Goal: Feedback & Contribution: Submit feedback/report problem

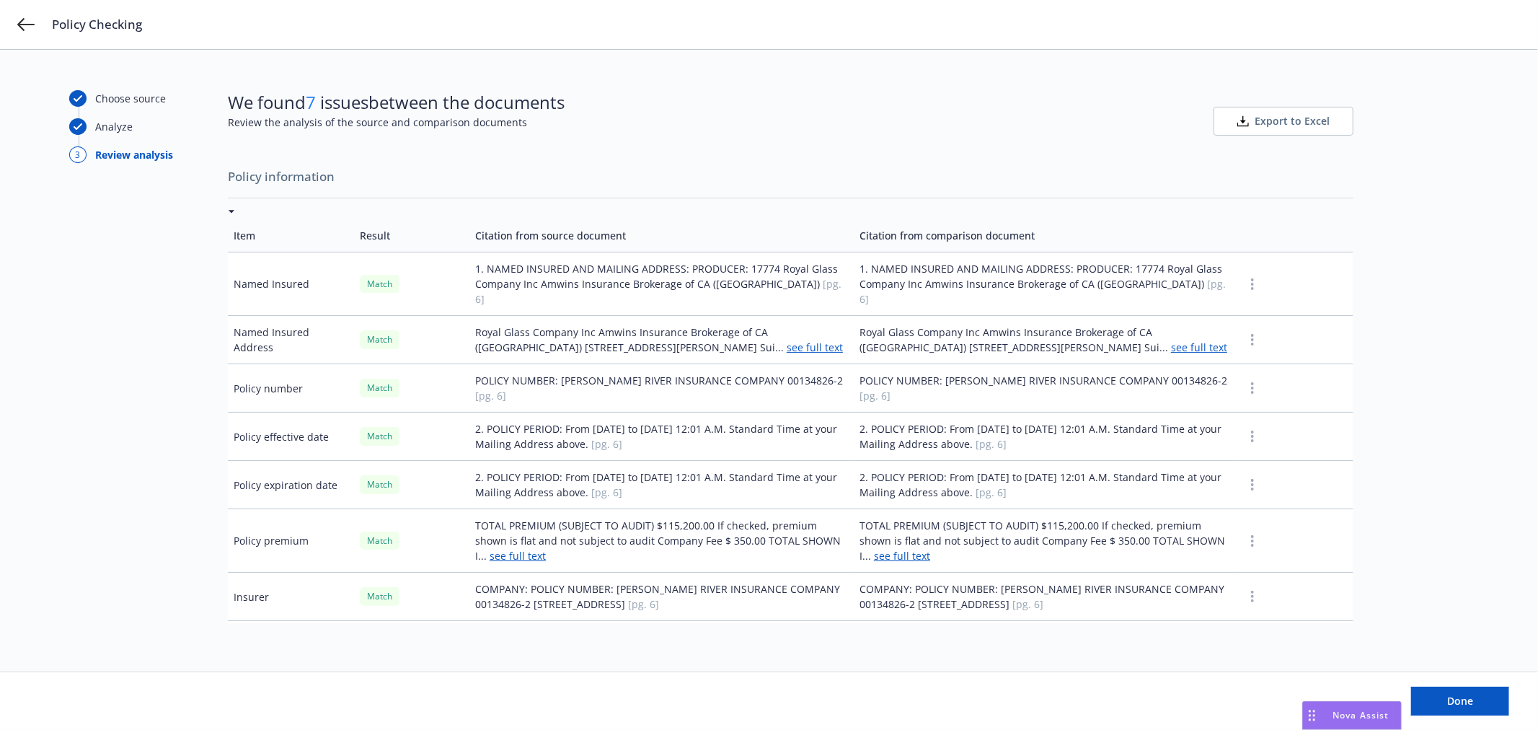
click at [1244, 379] on button "button" at bounding box center [1252, 387] width 17 height 17
click at [1243, 408] on link "Mark as wrong" at bounding box center [1242, 414] width 118 height 29
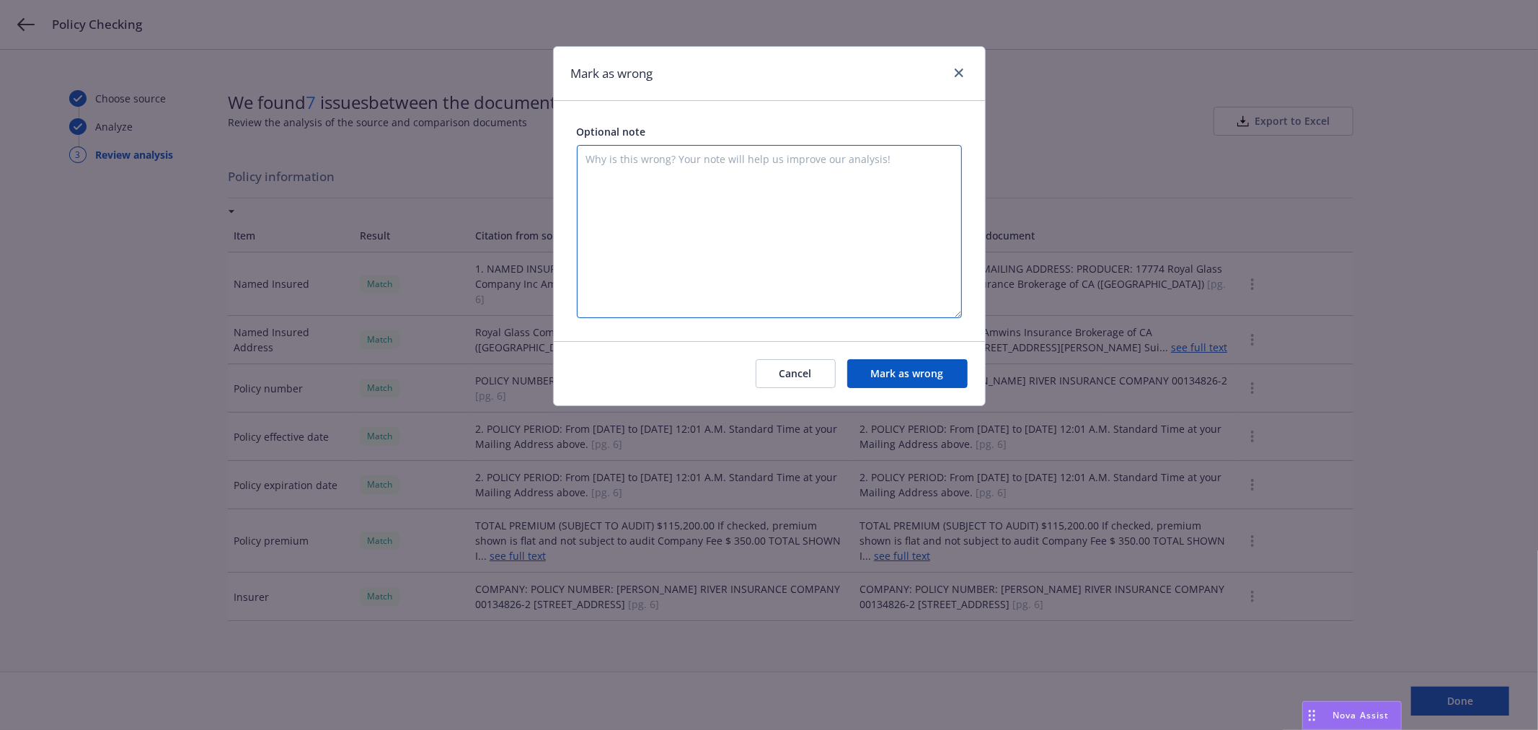
click at [738, 191] on textarea at bounding box center [769, 231] width 385 height 173
type textarea "It looks like this compared only one policy against itself vs comparing 2 separ…"
click at [903, 353] on div "Cancel [PERSON_NAME] as wrong" at bounding box center [769, 373] width 431 height 64
click at [912, 370] on button "Mark as wrong" at bounding box center [907, 373] width 120 height 29
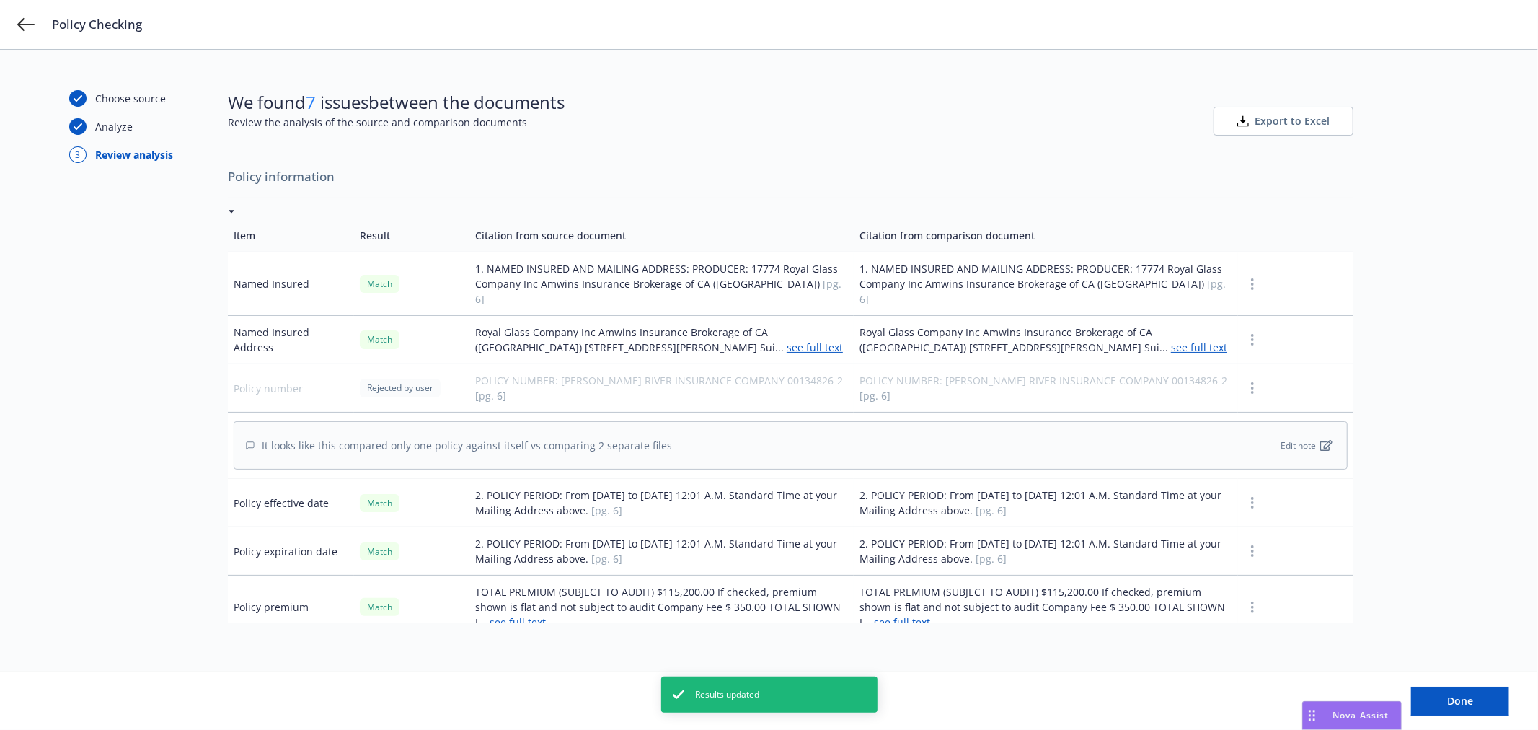
click at [1245, 494] on button "button" at bounding box center [1252, 502] width 17 height 17
click at [1249, 520] on link "Mark as wrong" at bounding box center [1242, 522] width 118 height 29
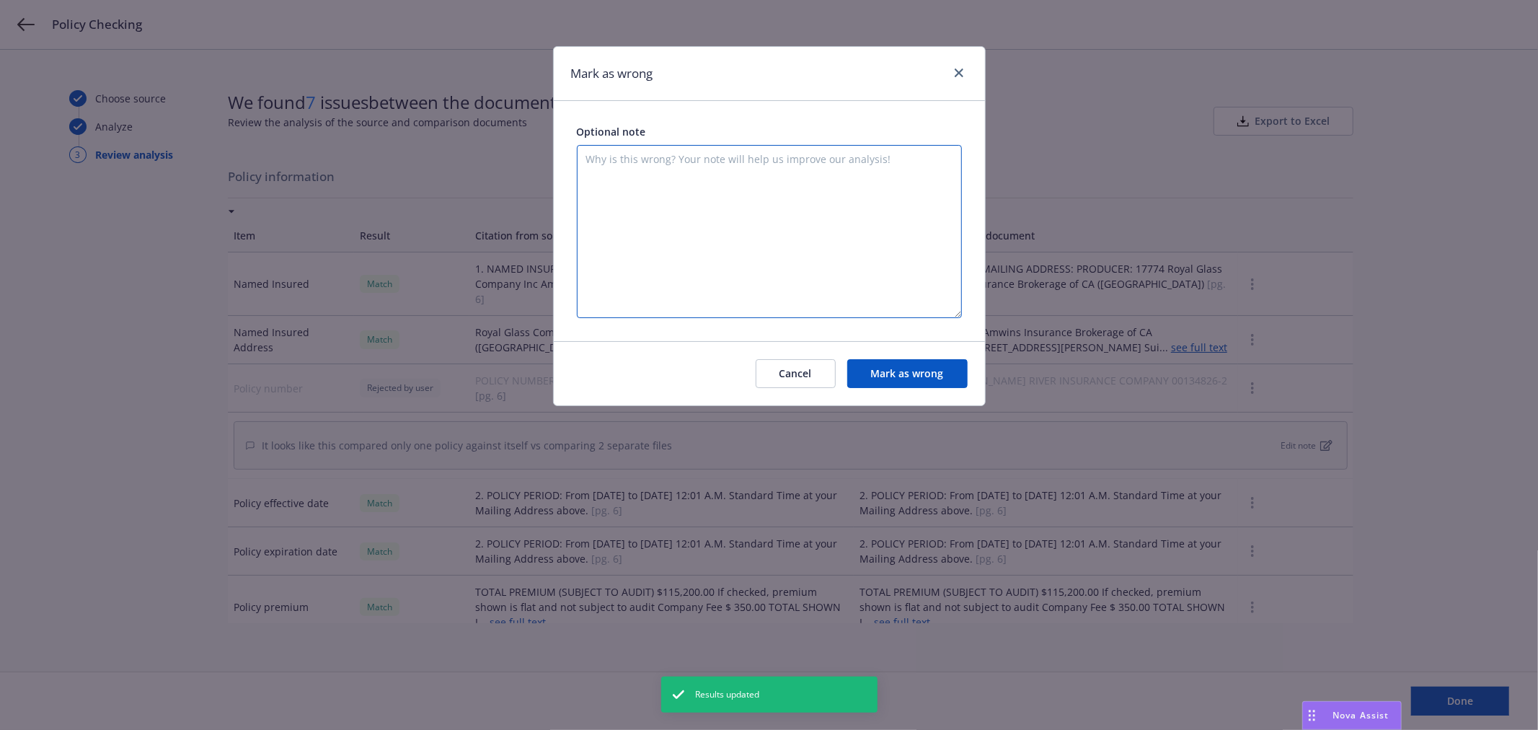
click at [785, 196] on textarea at bounding box center [769, 231] width 385 height 173
paste textarea "It looks like this compared only one policy against itself vs comparing 2 separ…"
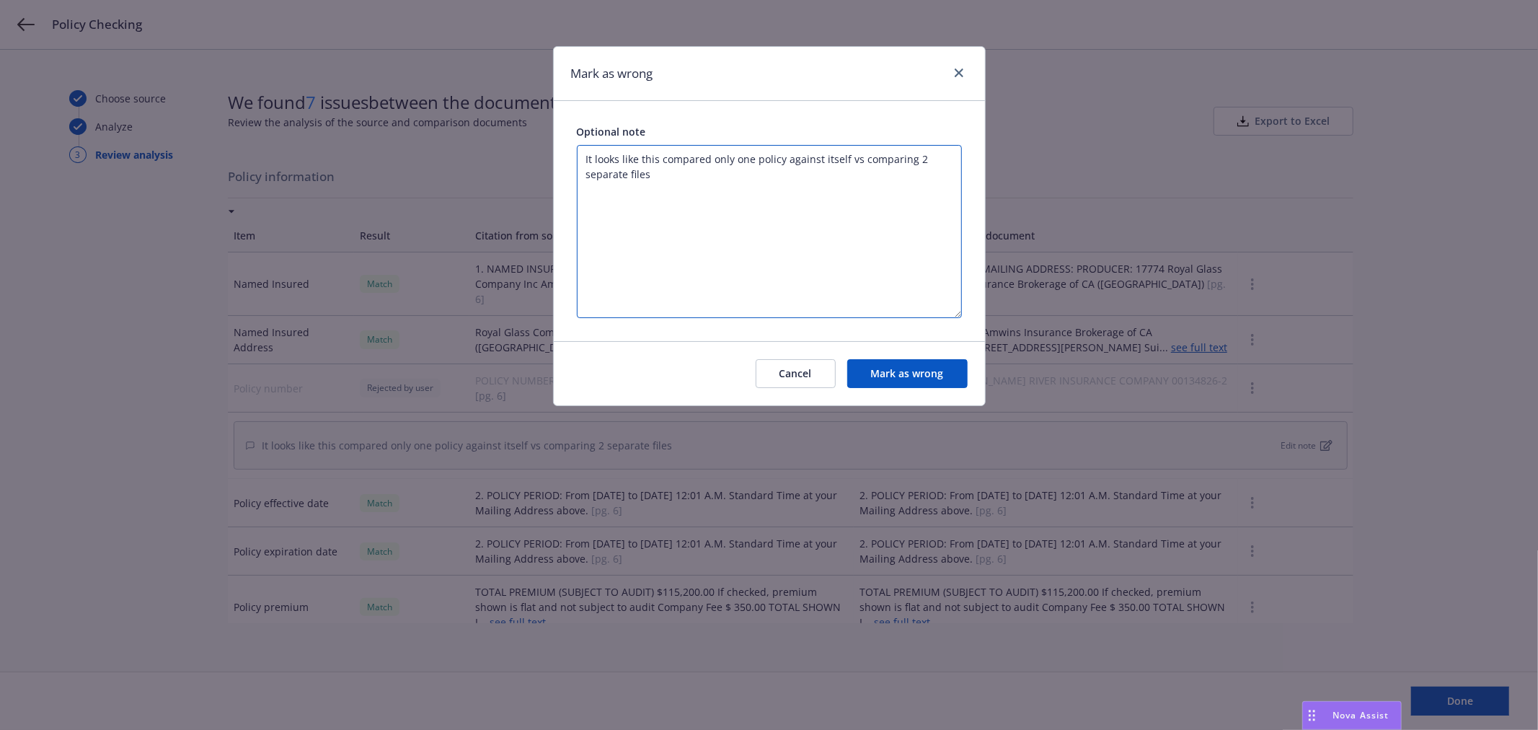
type textarea "It looks like this compared only one policy against itself vs comparing 2 separ…"
click at [906, 372] on button "Mark as wrong" at bounding box center [907, 373] width 120 height 29
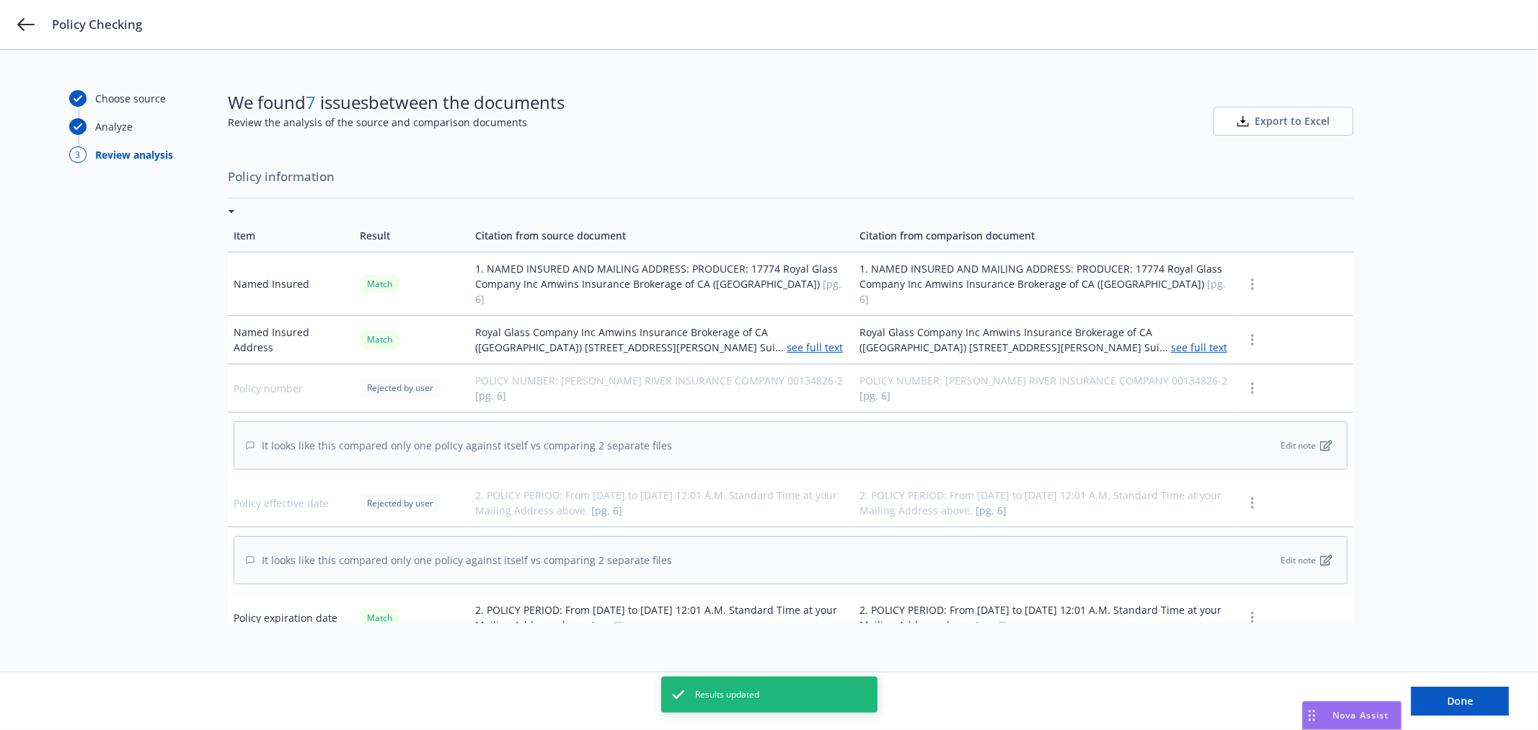
scroll to position [240, 0]
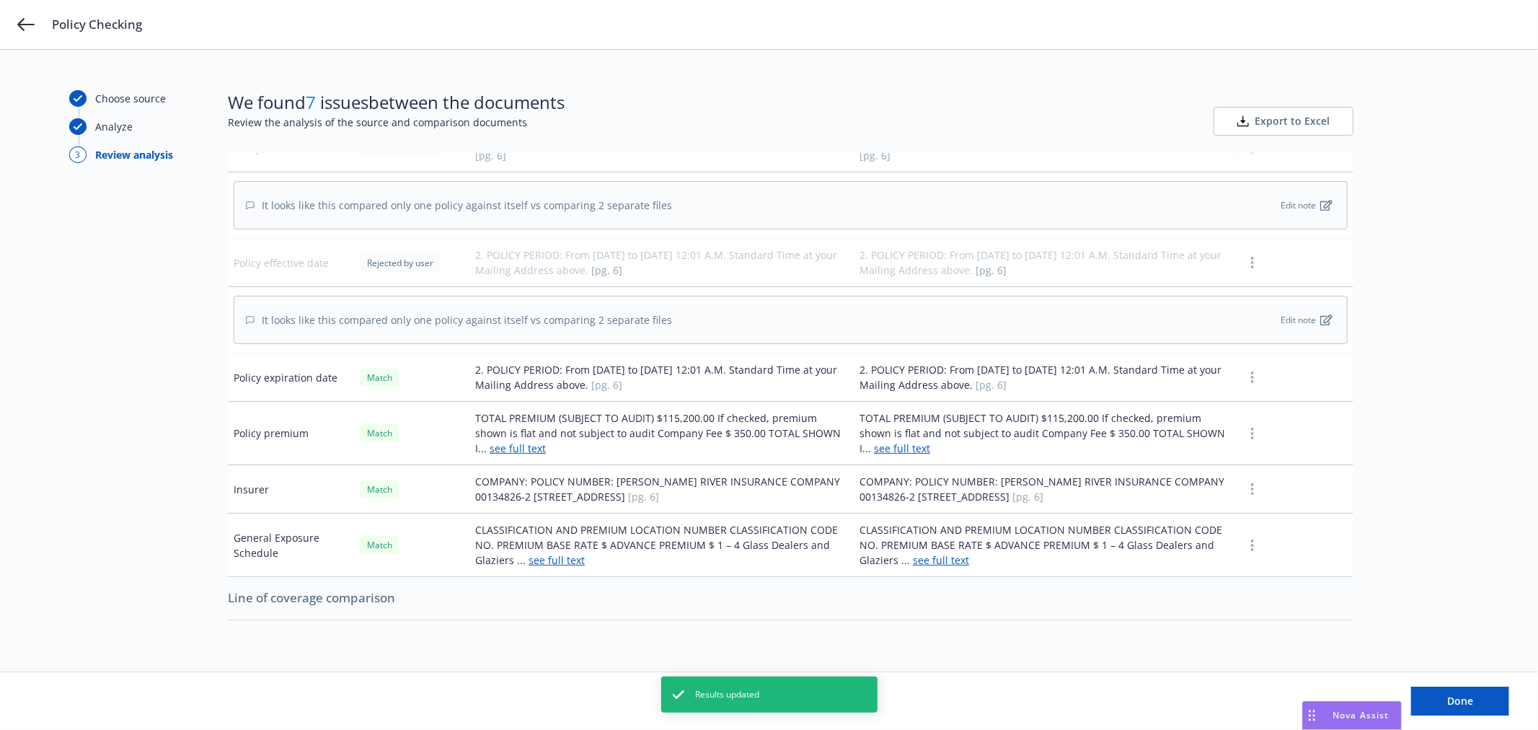
click at [1244, 369] on button "button" at bounding box center [1252, 377] width 17 height 17
click at [1239, 391] on link "Mark as wrong" at bounding box center [1242, 397] width 118 height 29
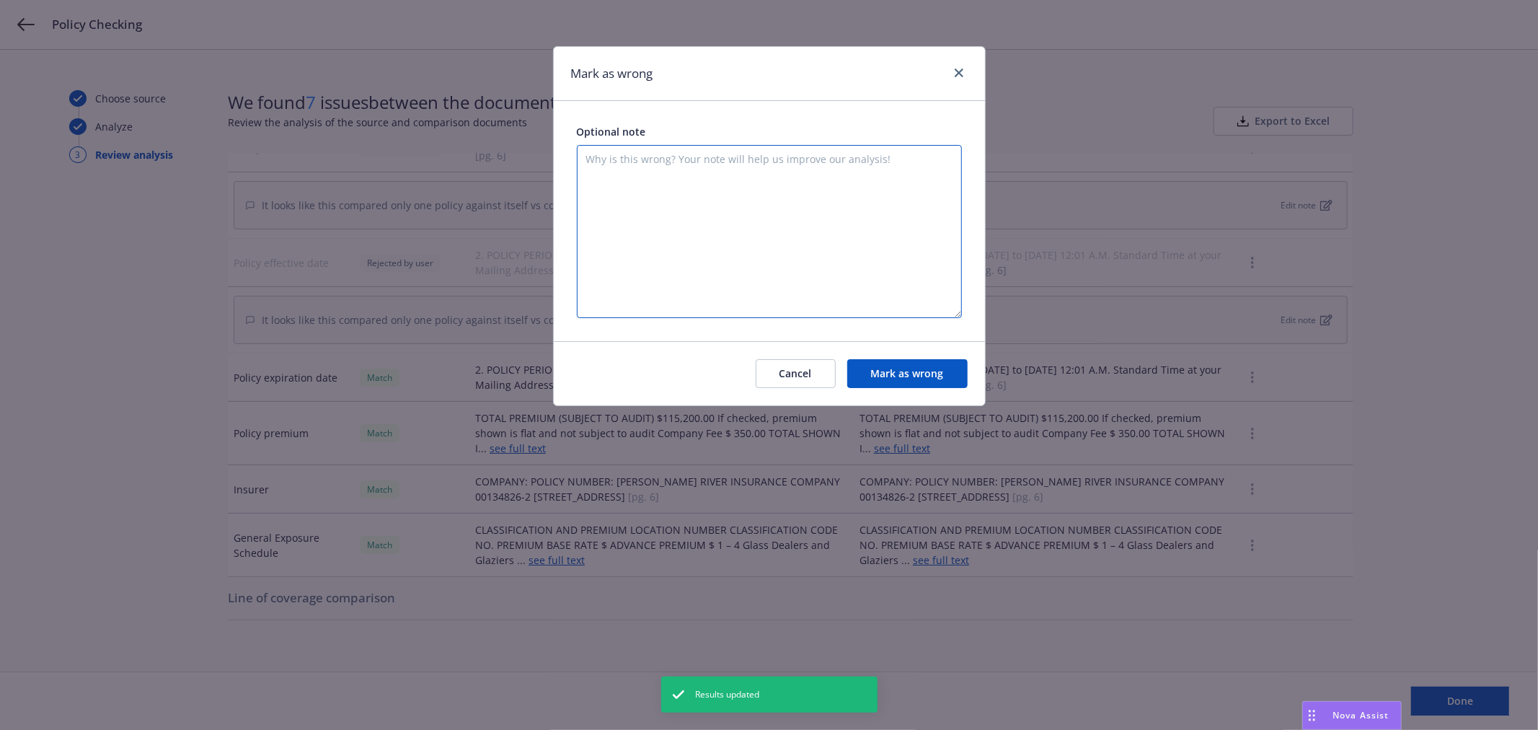
click at [818, 221] on textarea at bounding box center [769, 231] width 385 height 173
paste textarea "It looks like this compared only one policy against itself vs comparing 2 separ…"
type textarea "It looks like this compared only one policy against itself vs comparing 2 separ…"
click at [895, 362] on button "Mark as wrong" at bounding box center [907, 373] width 120 height 29
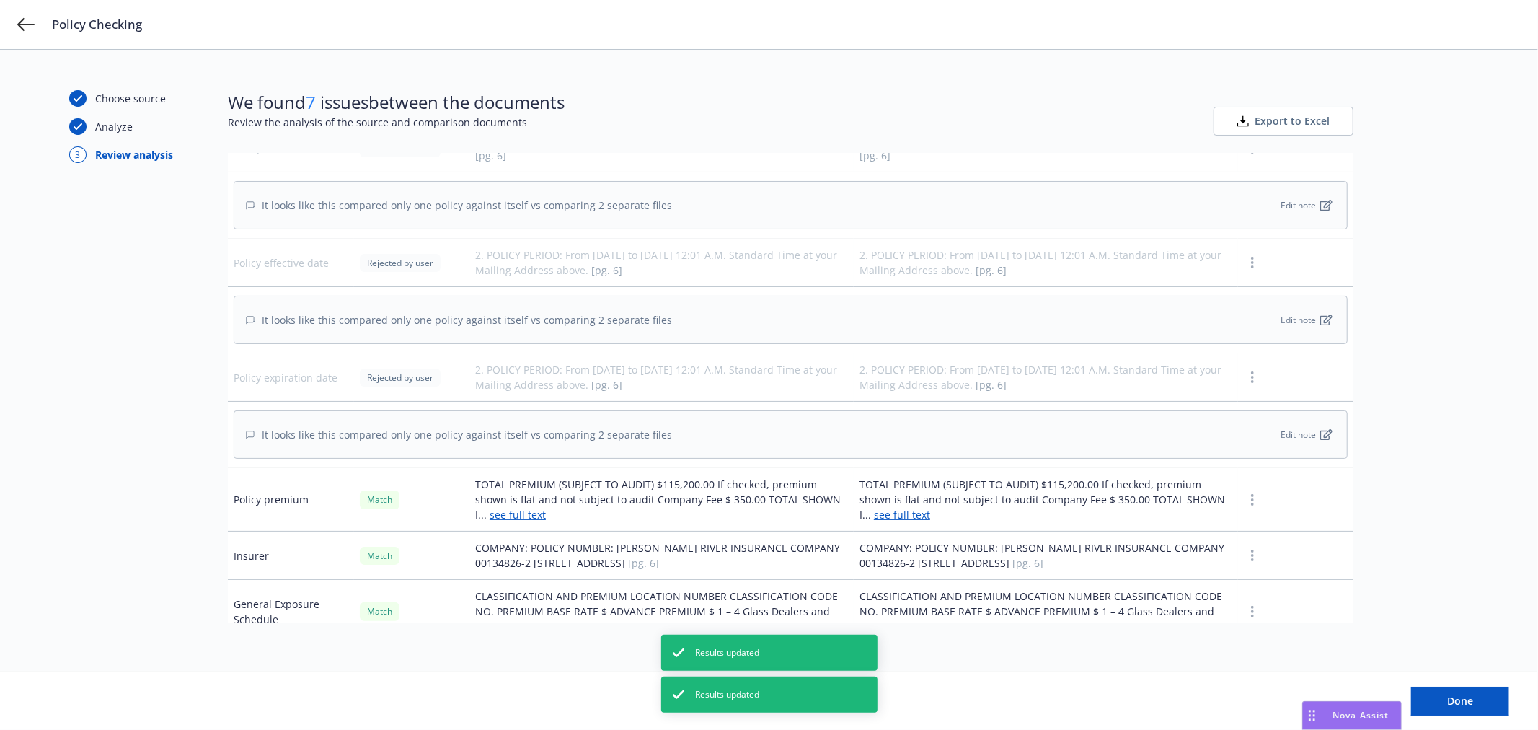
click at [1244, 491] on button "button" at bounding box center [1252, 499] width 17 height 17
click at [1224, 520] on link "Mark as wrong" at bounding box center [1242, 520] width 118 height 29
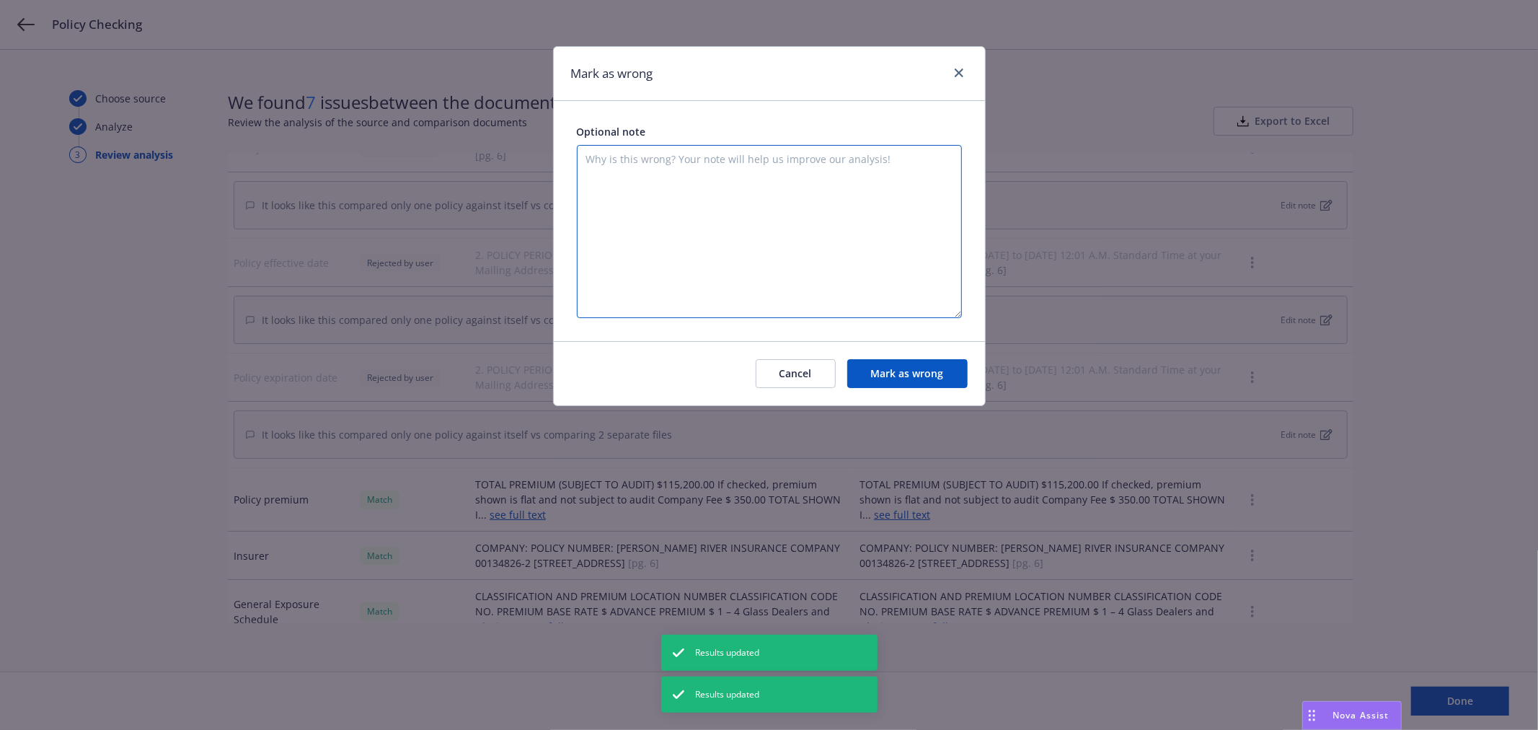
click at [797, 221] on textarea at bounding box center [769, 231] width 385 height 173
paste textarea "It looks like this compared only one policy against itself vs comparing 2 separ…"
type textarea "It looks like this compared only one policy against itself vs comparing 2 separ…"
click at [905, 373] on button "Mark as wrong" at bounding box center [907, 373] width 120 height 29
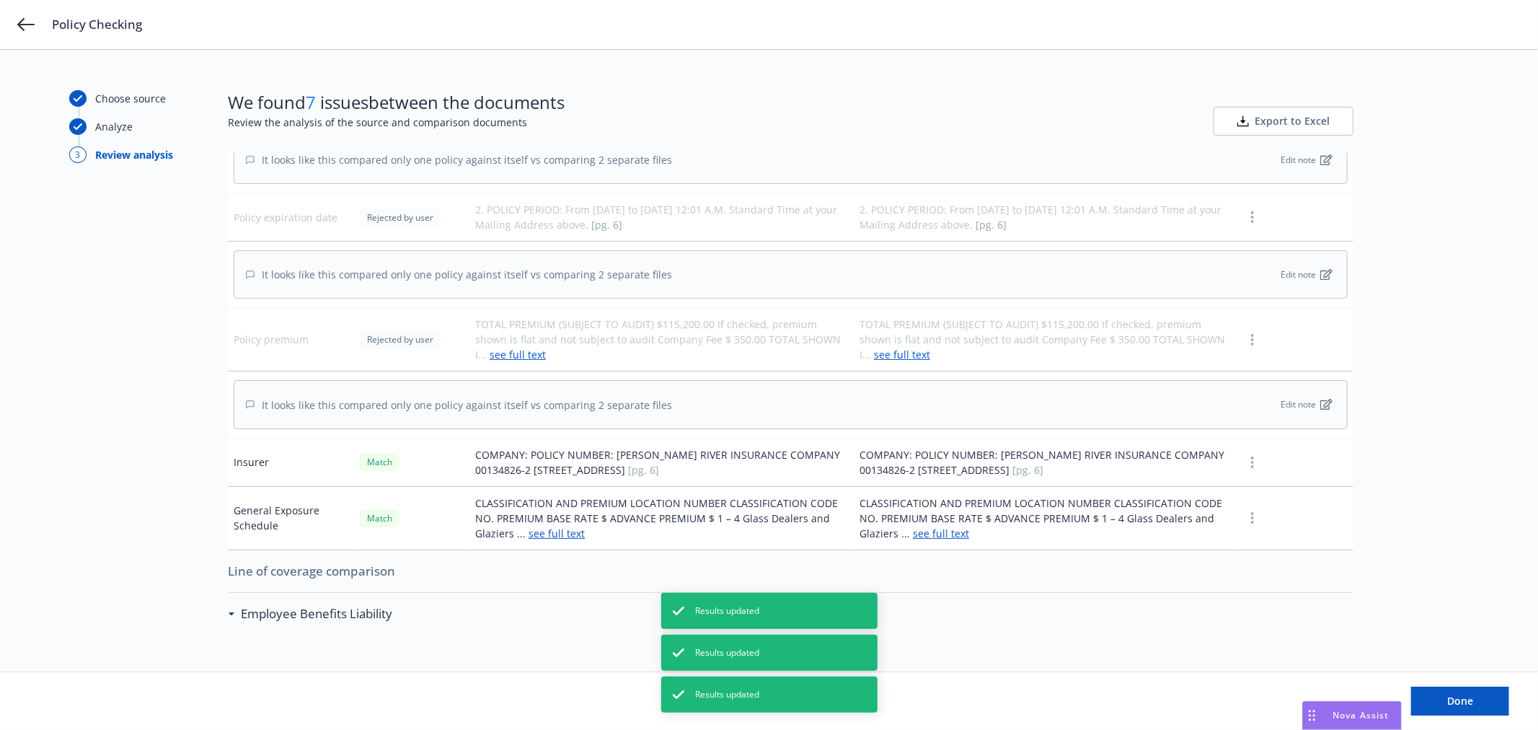
scroll to position [480, 0]
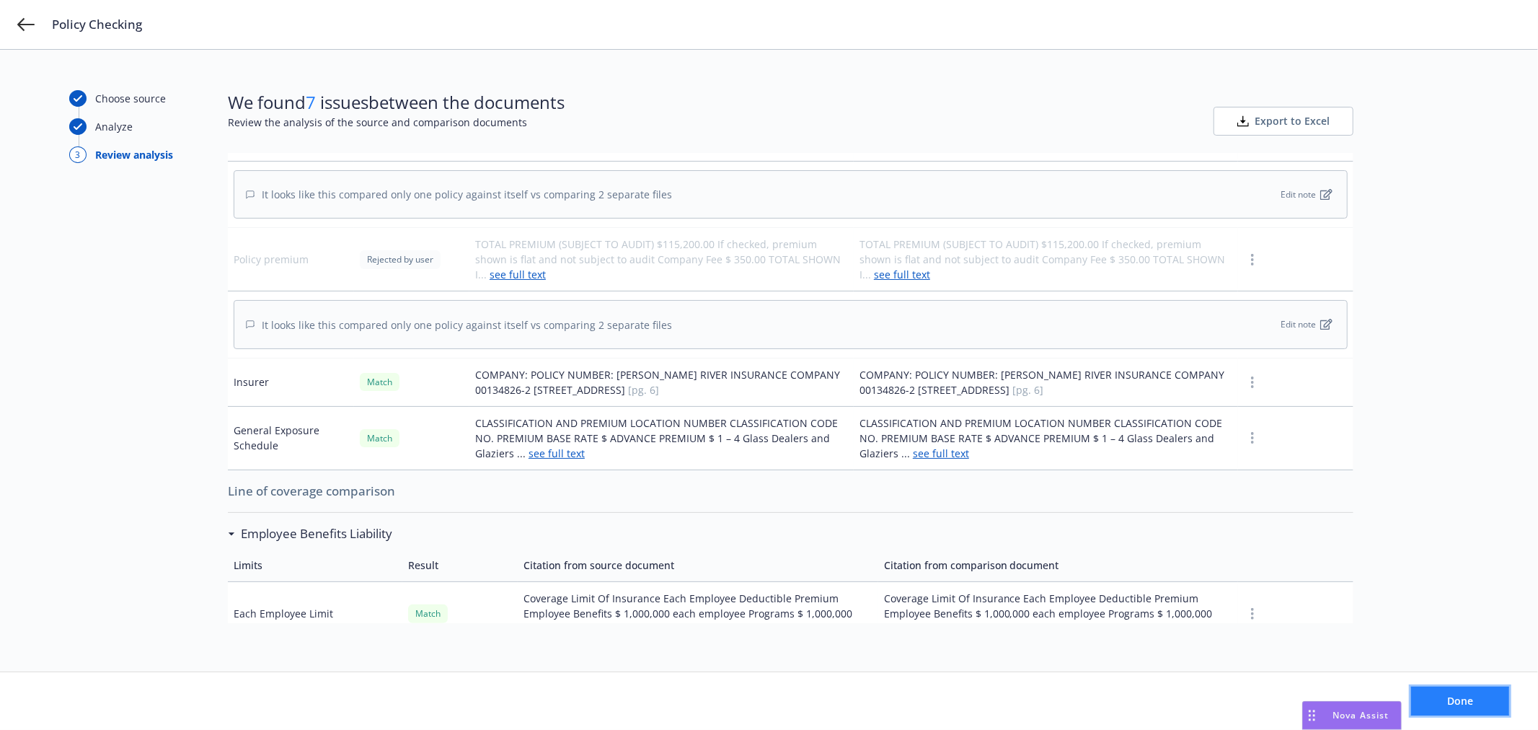
click at [1478, 697] on button "Done" at bounding box center [1460, 701] width 98 height 29
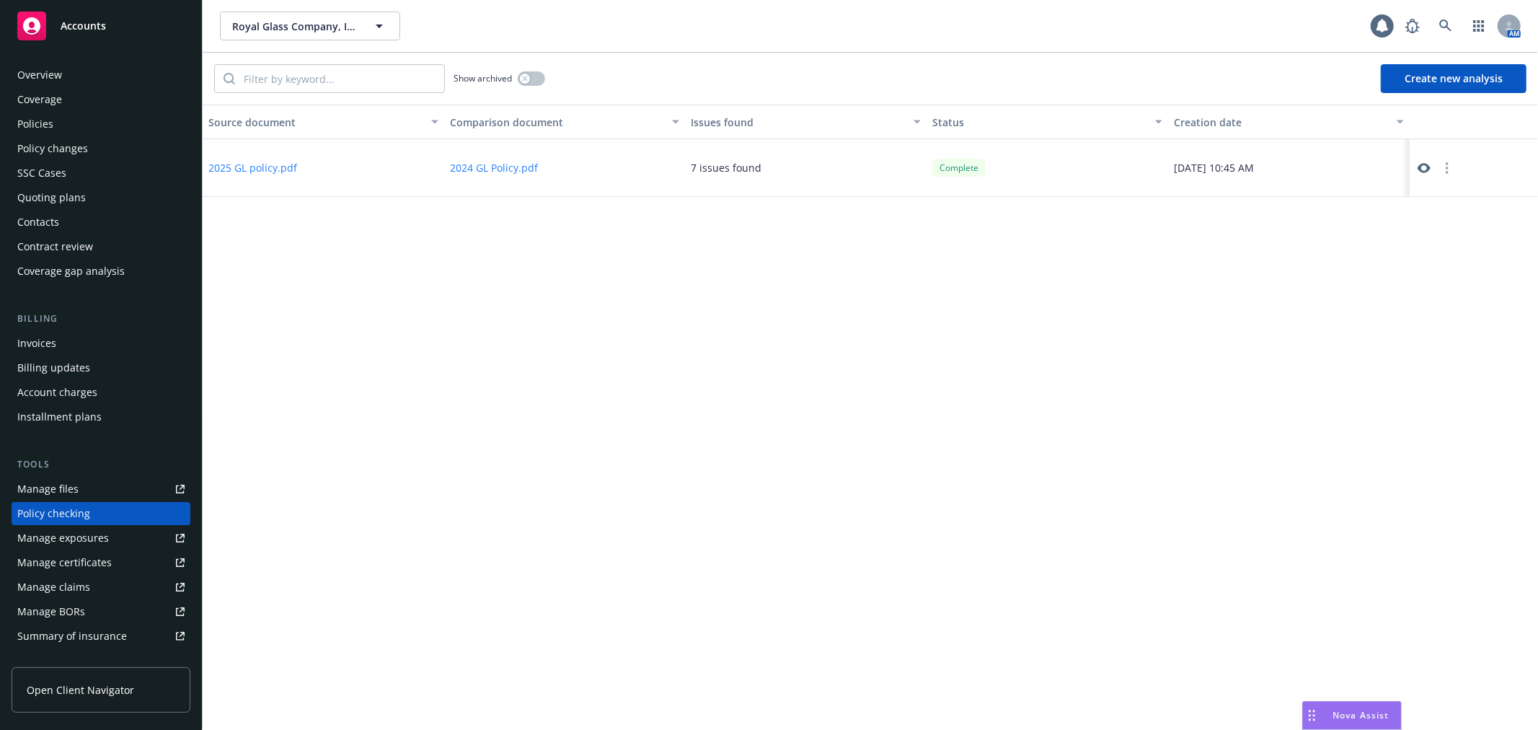
scroll to position [125, 0]
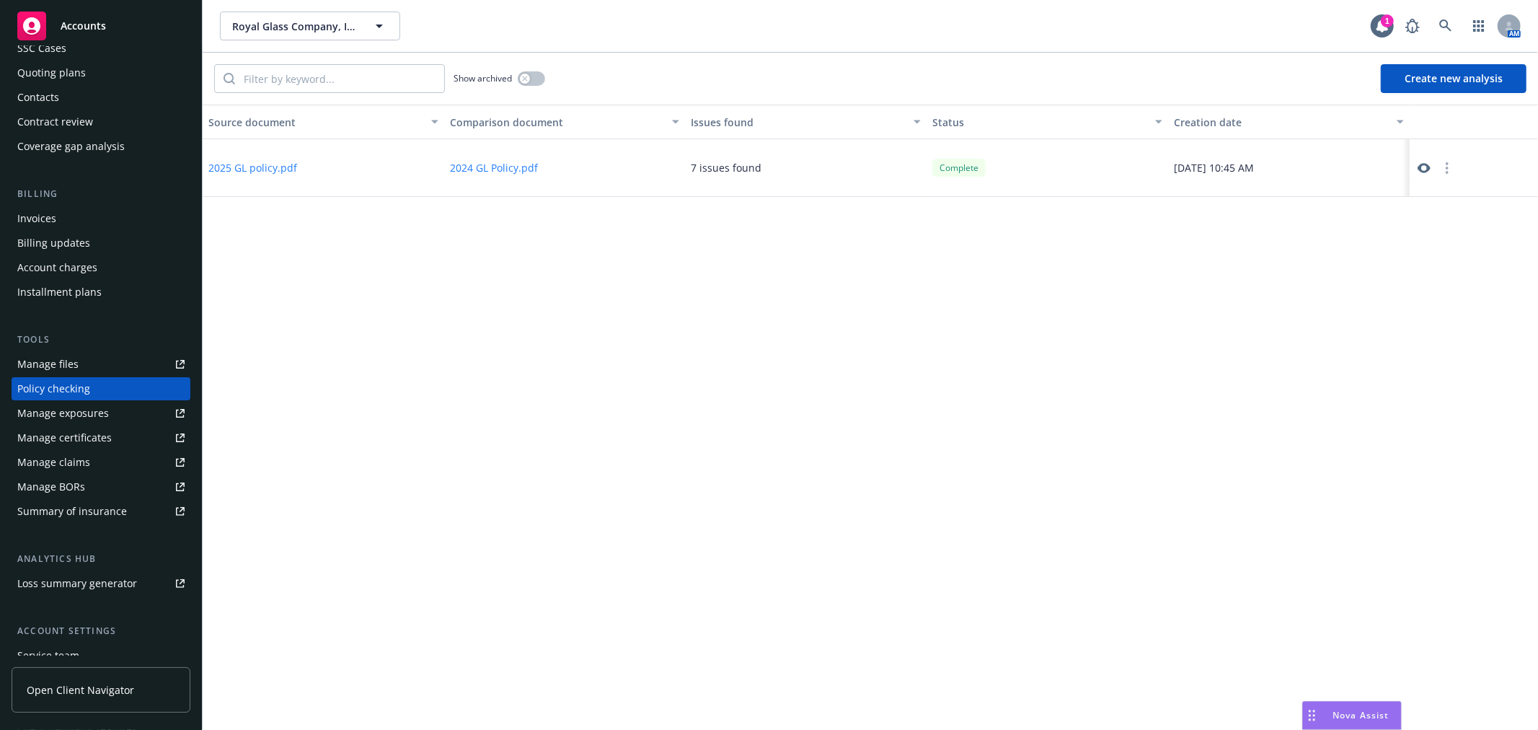
click at [1449, 172] on button "button" at bounding box center [1447, 167] width 17 height 17
click at [1443, 199] on link "Archive" at bounding box center [1448, 196] width 82 height 29
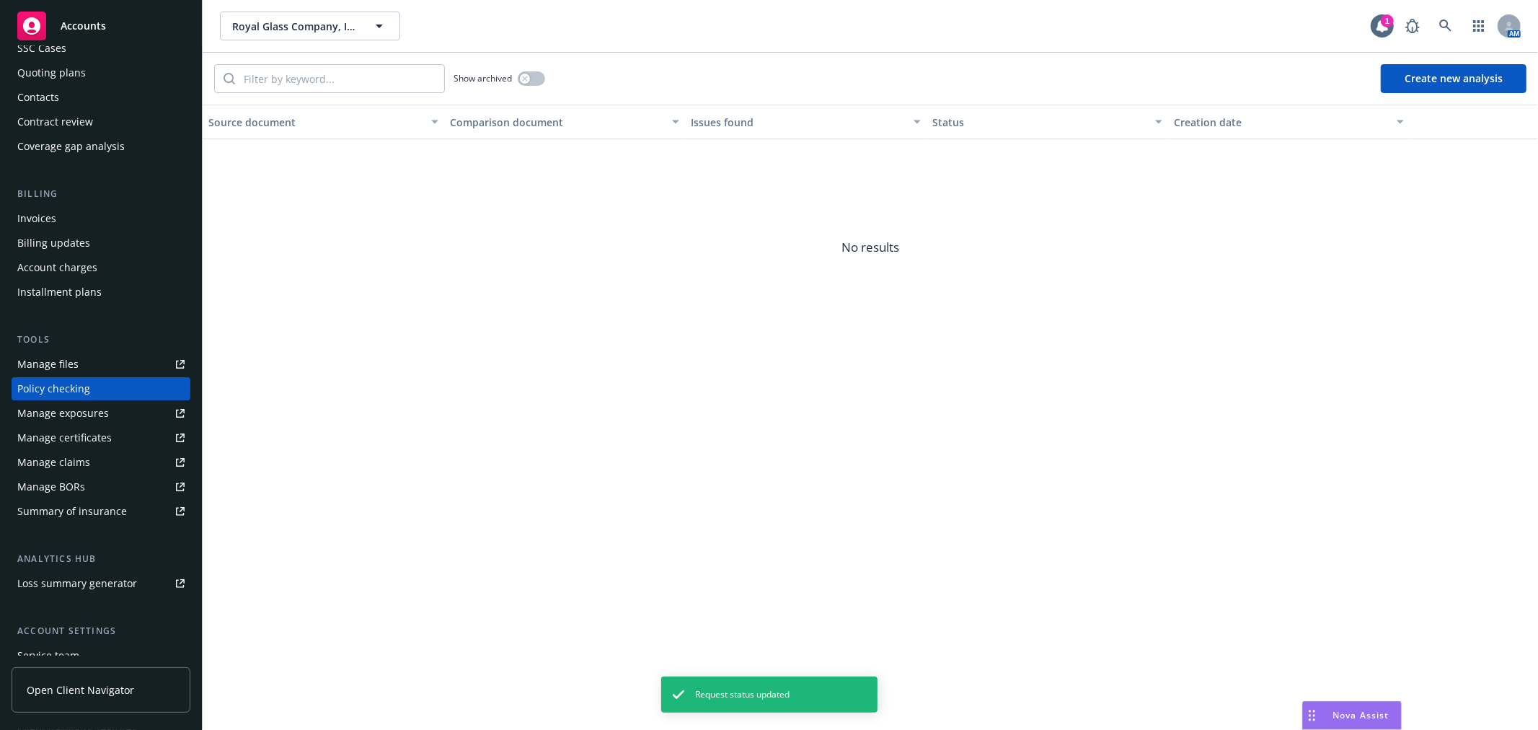
click at [529, 87] on div "Show archived" at bounding box center [379, 78] width 331 height 29
click at [527, 76] on icon "button" at bounding box center [524, 78] width 5 height 5
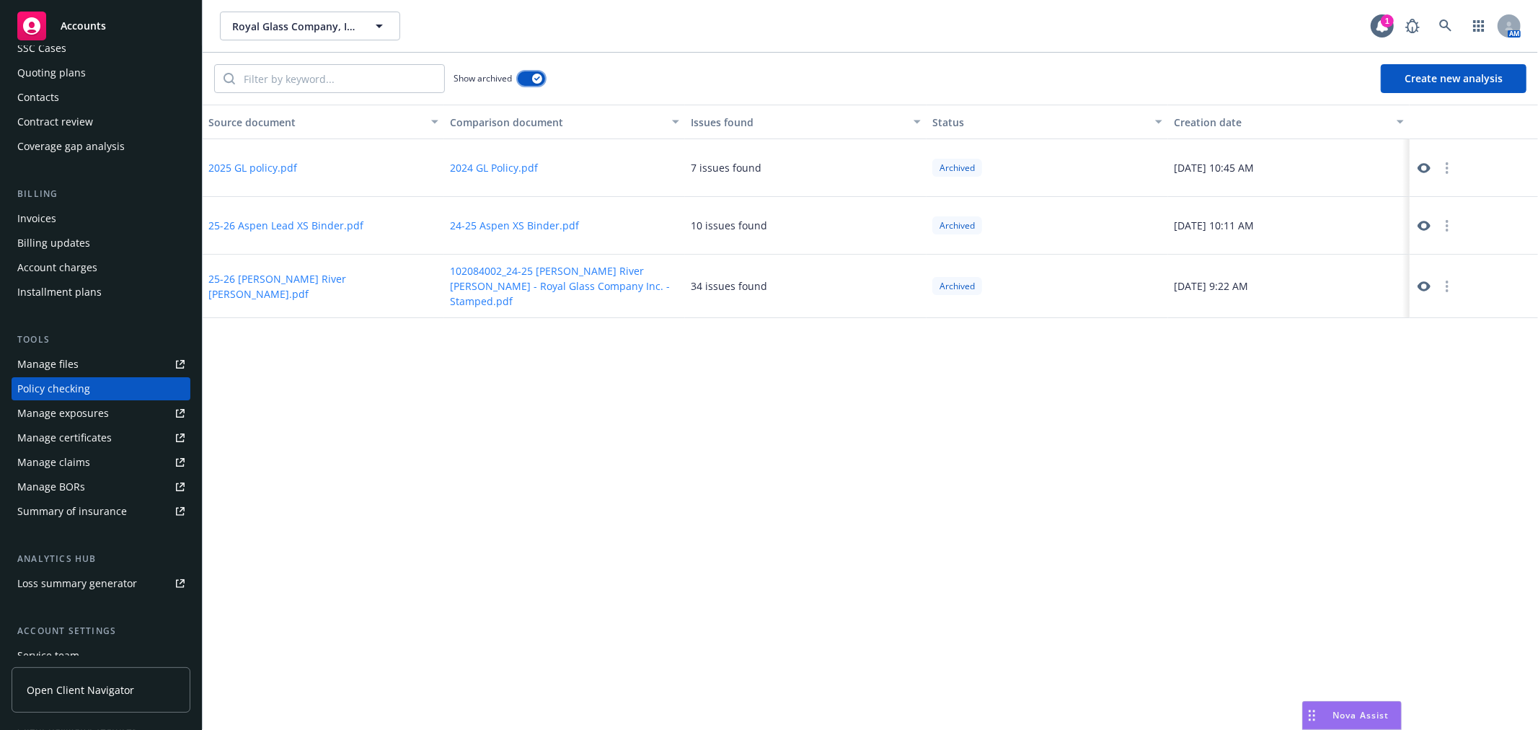
click at [534, 79] on div "button" at bounding box center [537, 79] width 10 height 10
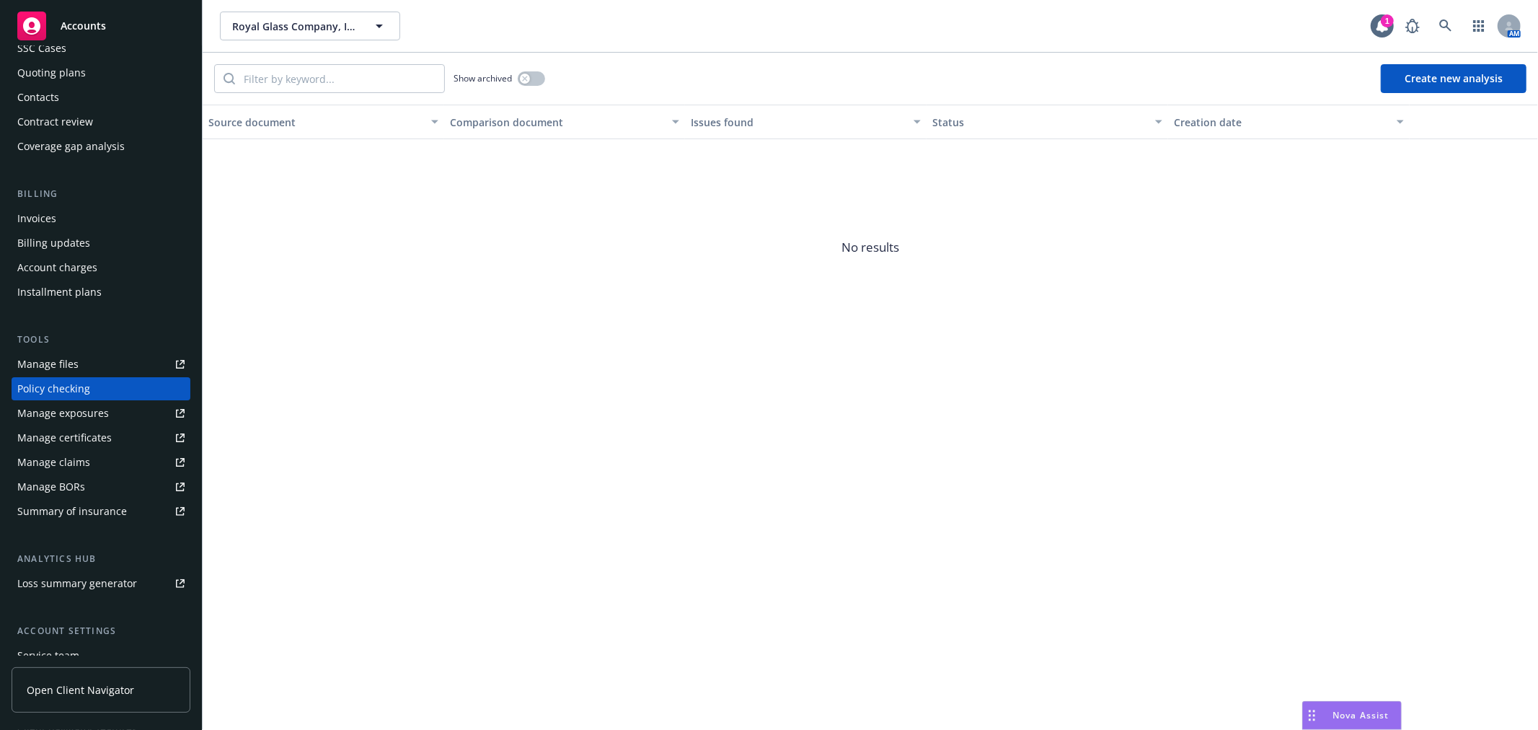
click at [1433, 73] on button "Create new analysis" at bounding box center [1454, 78] width 146 height 29
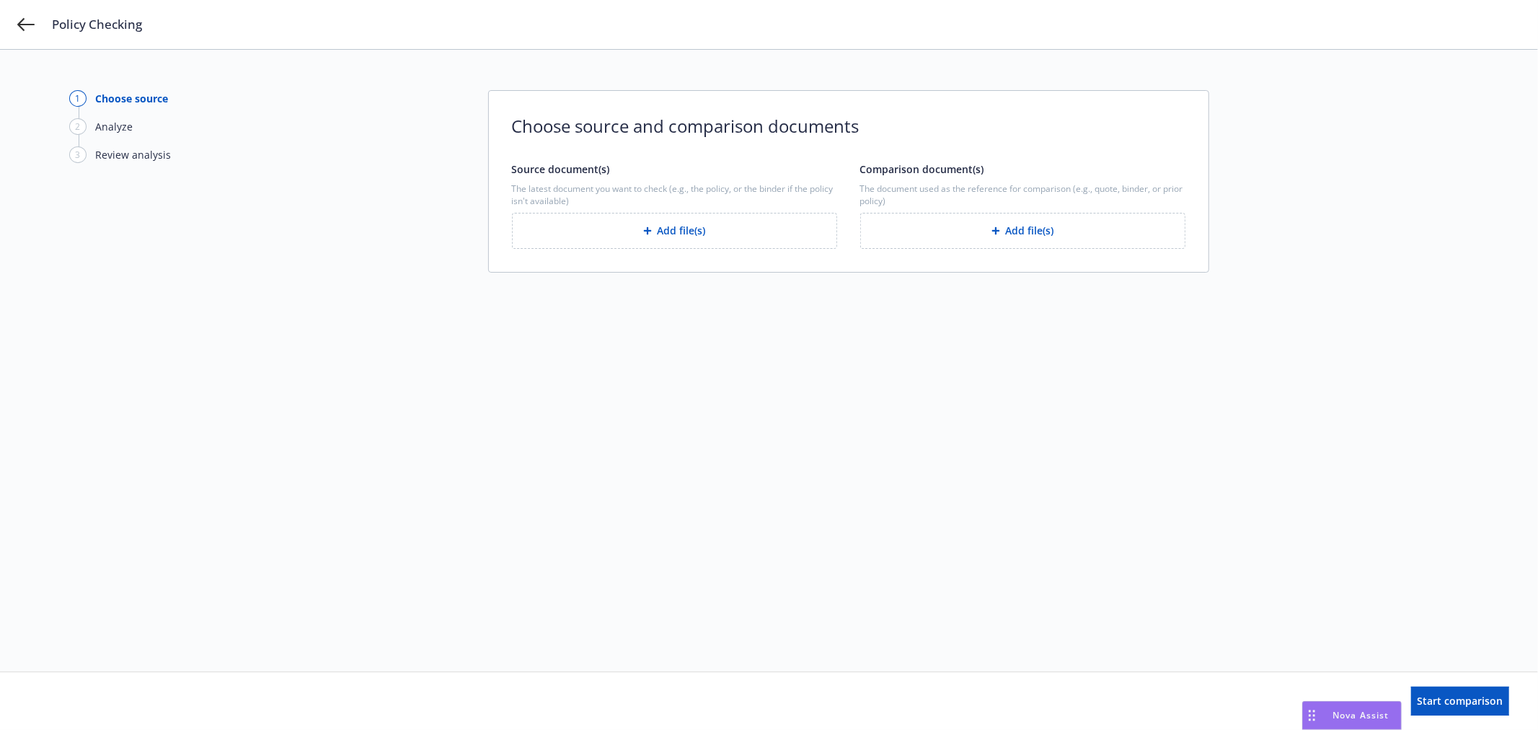
click at [696, 234] on button "Add file(s)" at bounding box center [674, 231] width 325 height 36
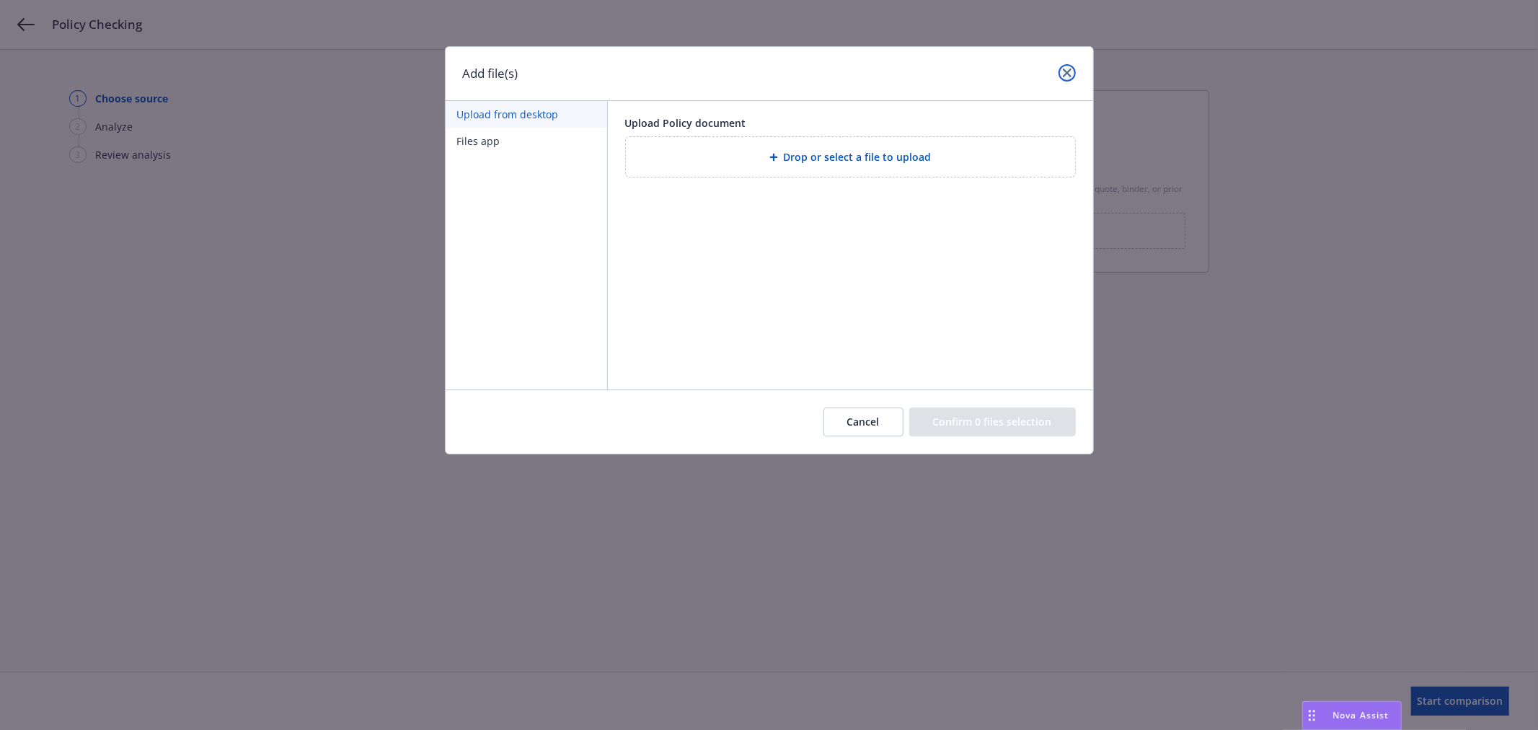
click at [1061, 67] on link "close" at bounding box center [1067, 72] width 17 height 17
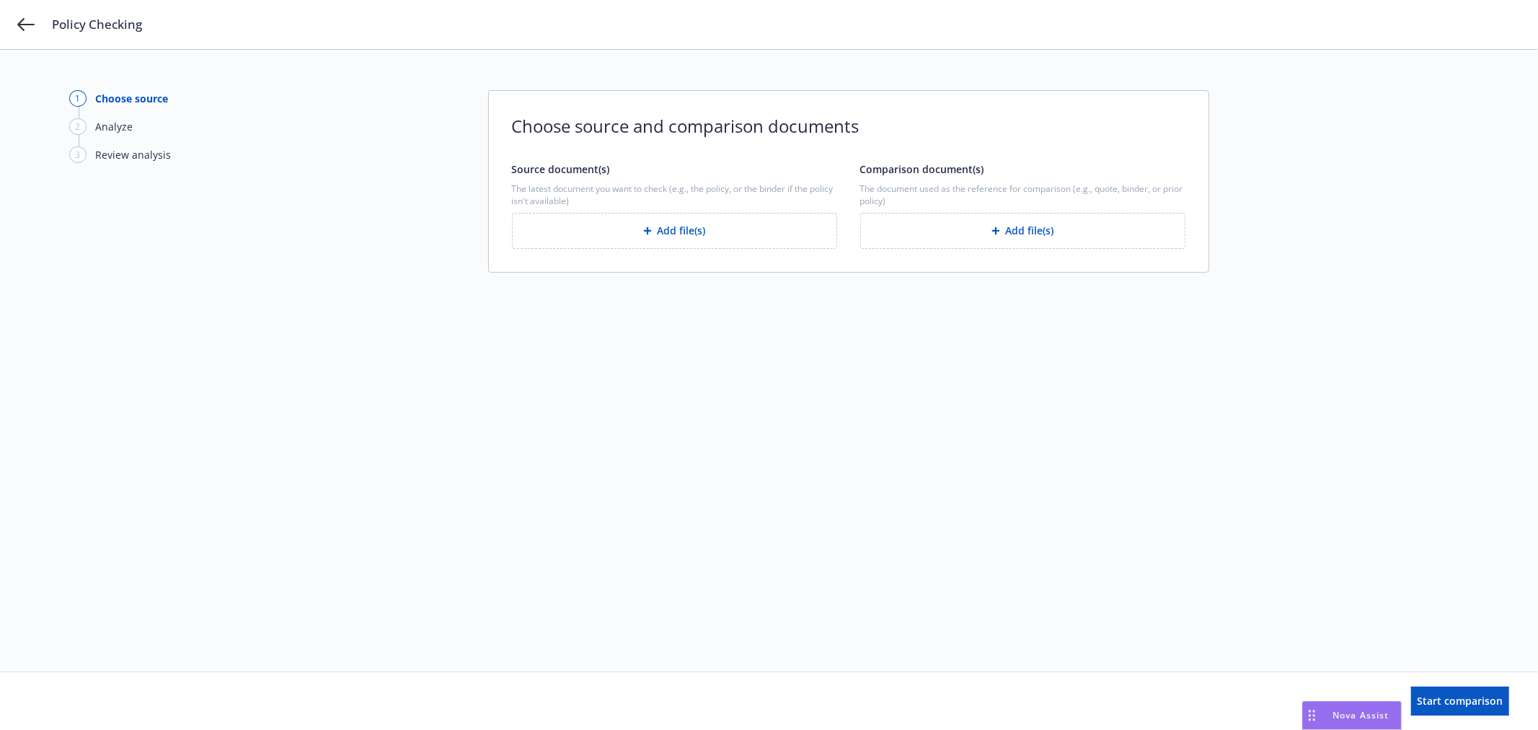
click at [688, 242] on button "Add file(s)" at bounding box center [674, 231] width 325 height 36
